Goal: Information Seeking & Learning: Understand process/instructions

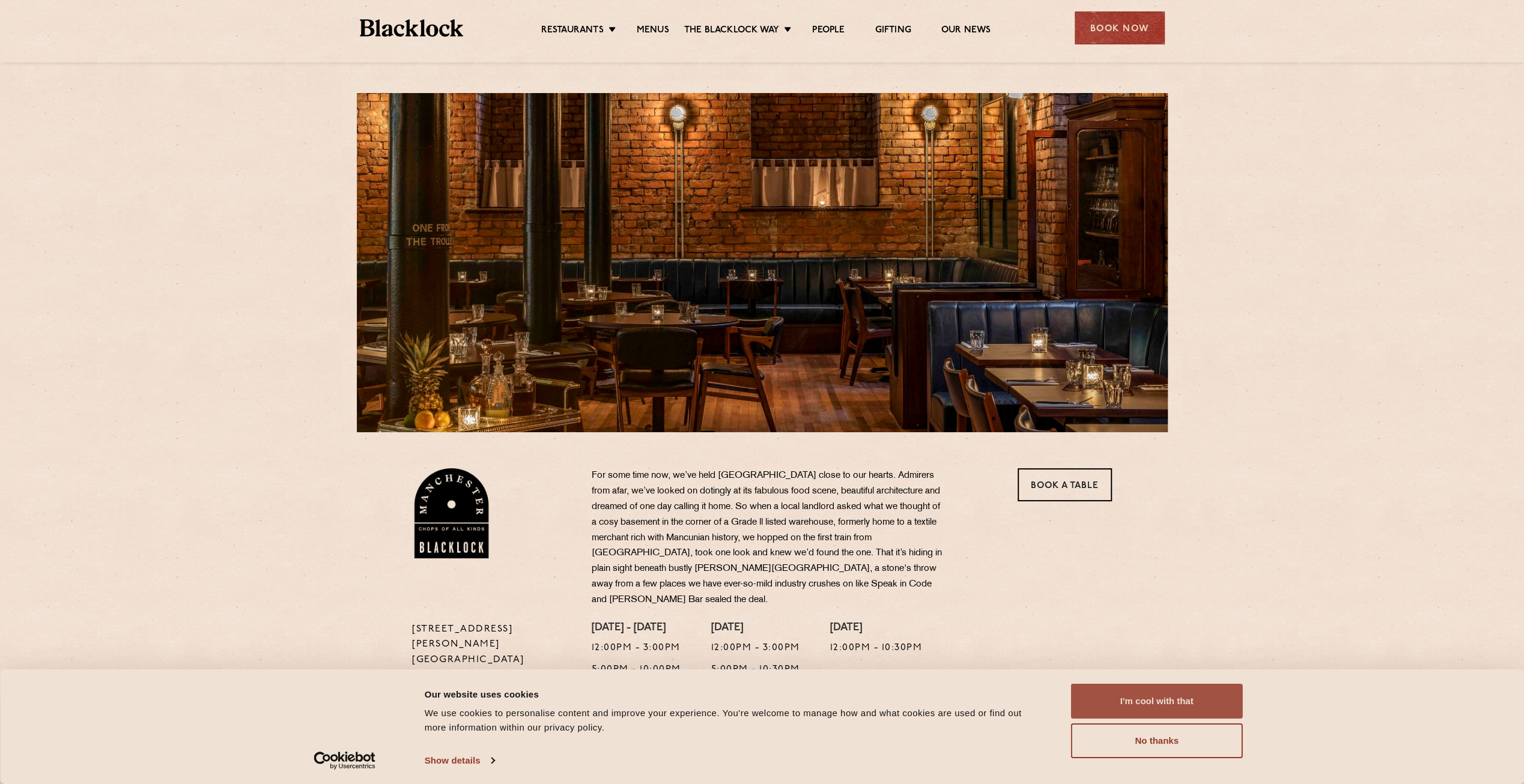
click at [1204, 705] on button "I'm cool with that" at bounding box center [1156, 701] width 172 height 35
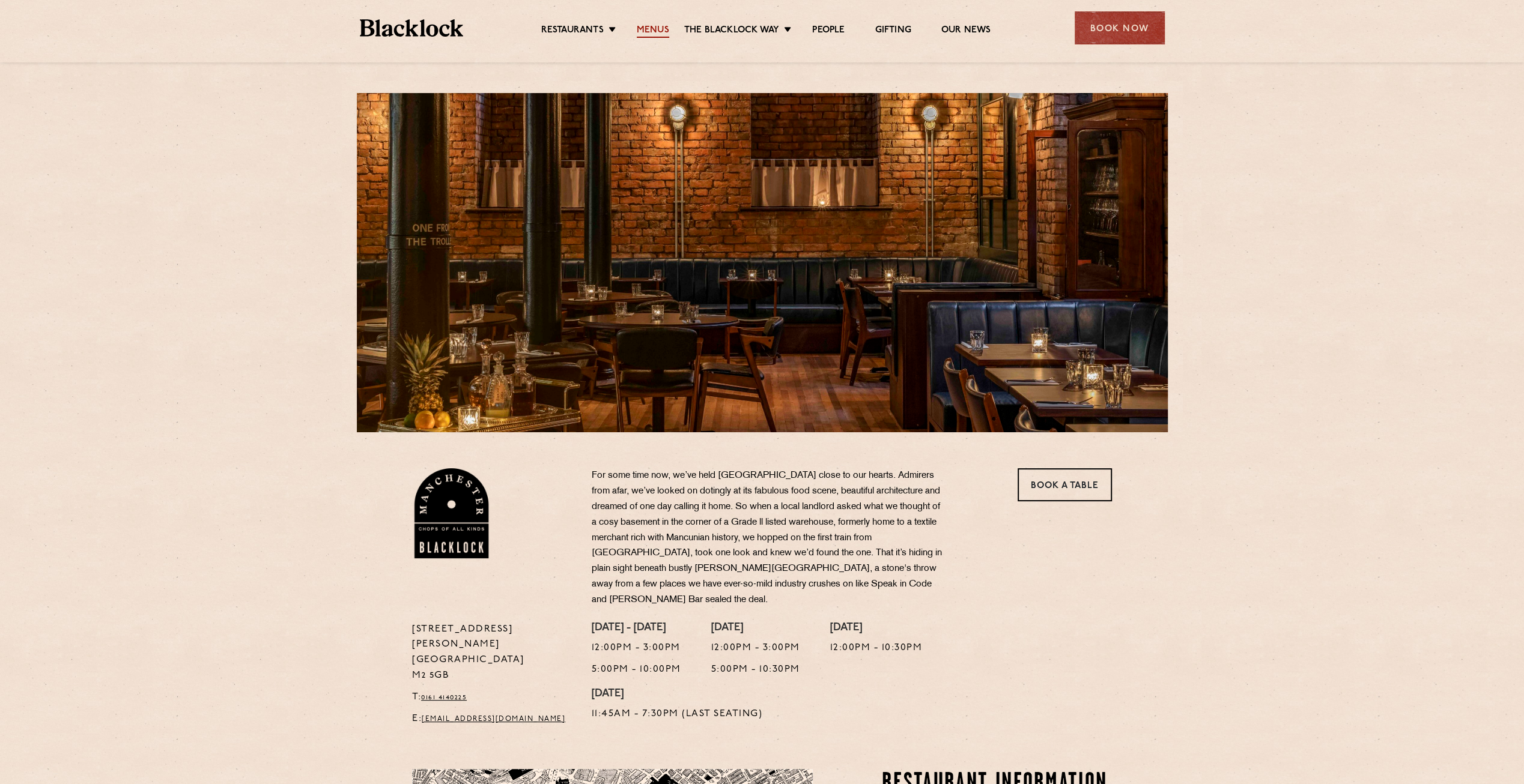
click at [649, 28] on link "Menus" at bounding box center [652, 31] width 32 height 13
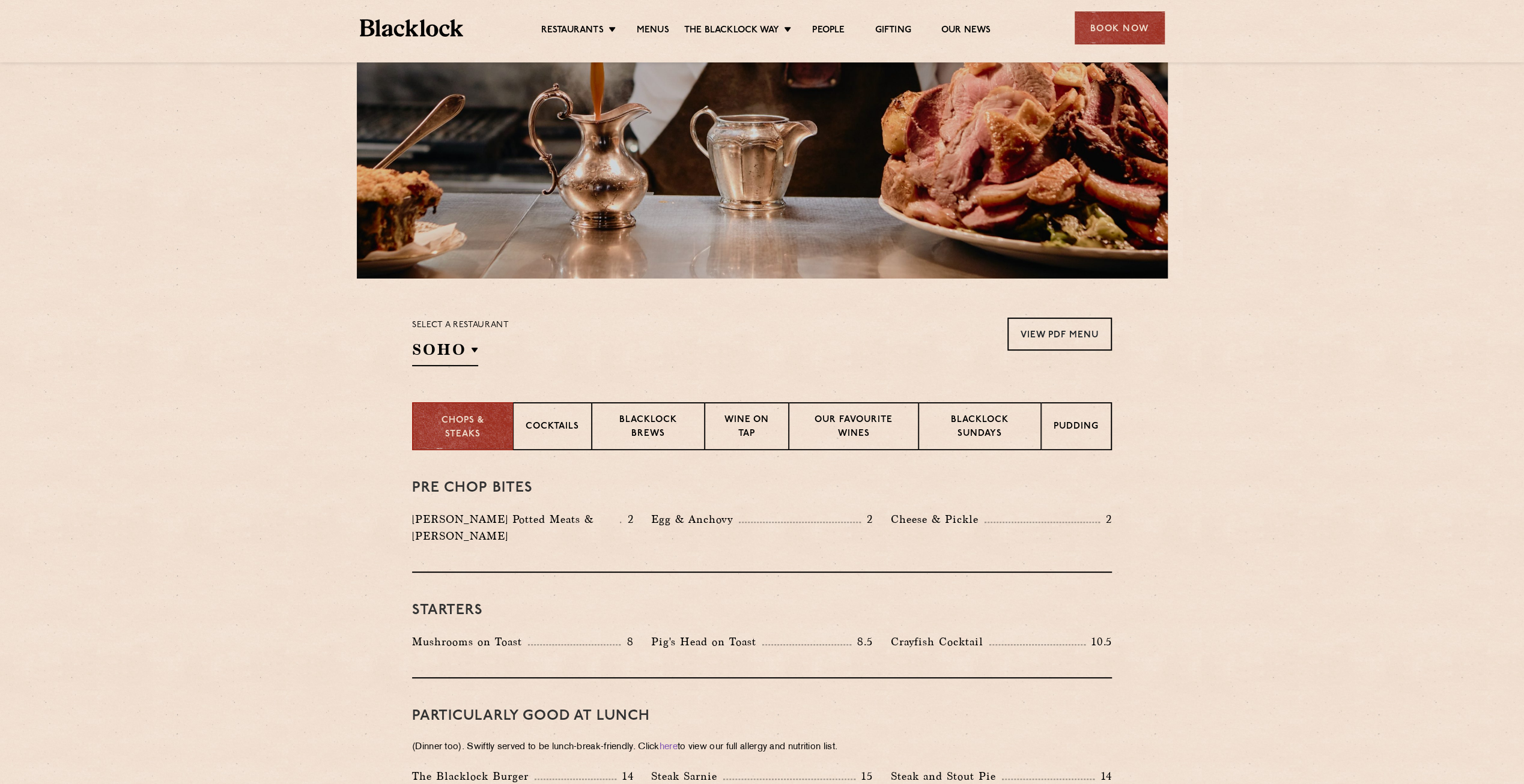
scroll to position [180, 0]
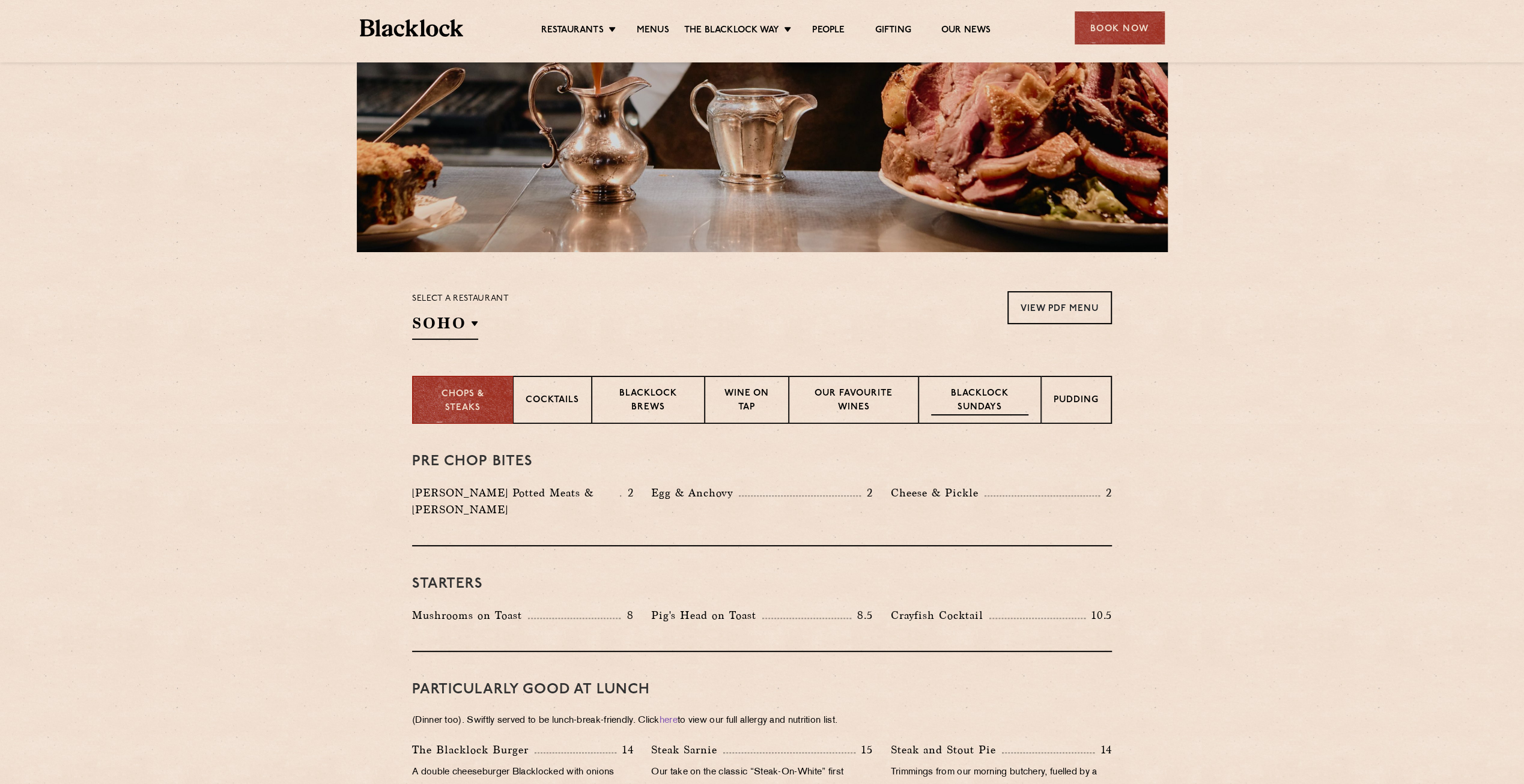
click at [1002, 402] on p "Blacklock Sundays" at bounding box center [979, 401] width 97 height 28
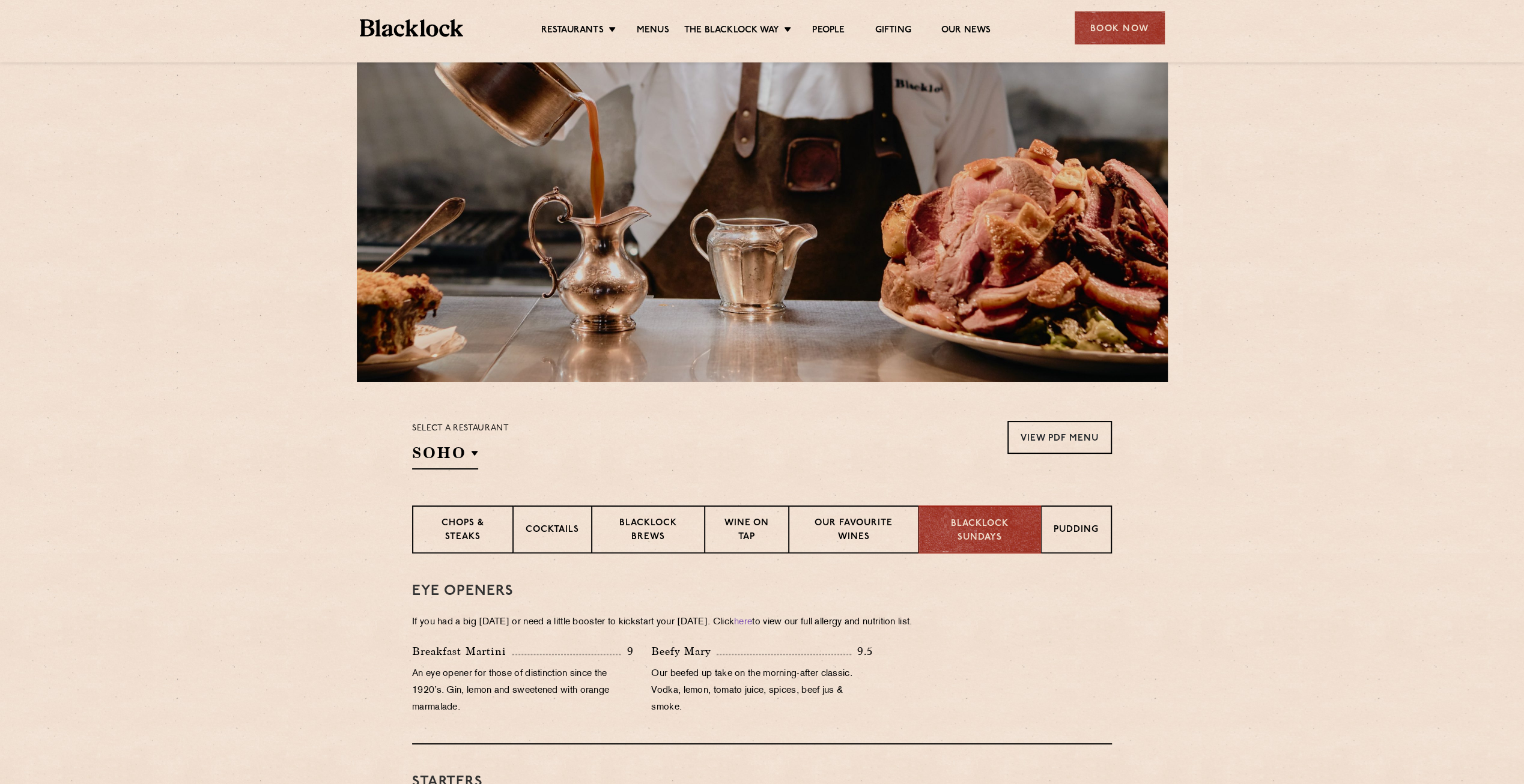
scroll to position [0, 0]
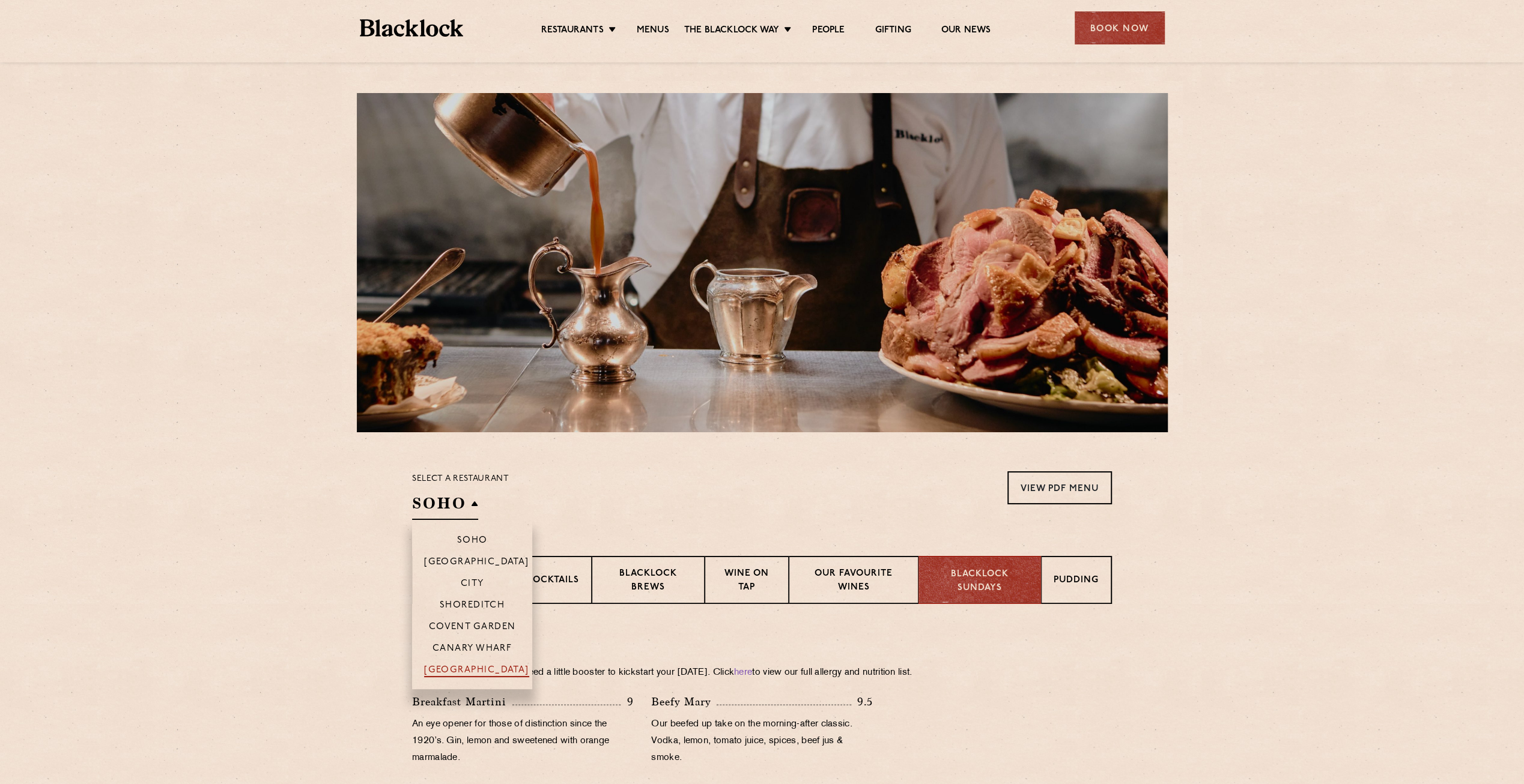
click at [492, 673] on p "[GEOGRAPHIC_DATA]" at bounding box center [476, 671] width 105 height 12
